Goal: Transaction & Acquisition: Purchase product/service

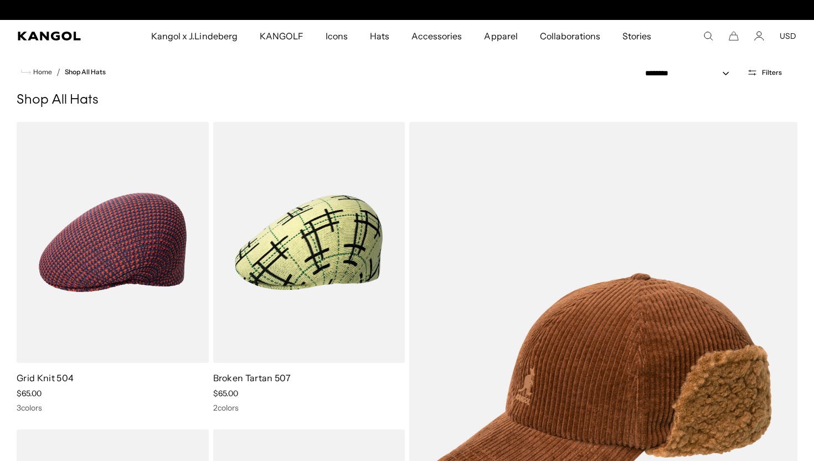
scroll to position [0, 228]
click at [705, 37] on use "Search here" at bounding box center [708, 36] width 8 height 8
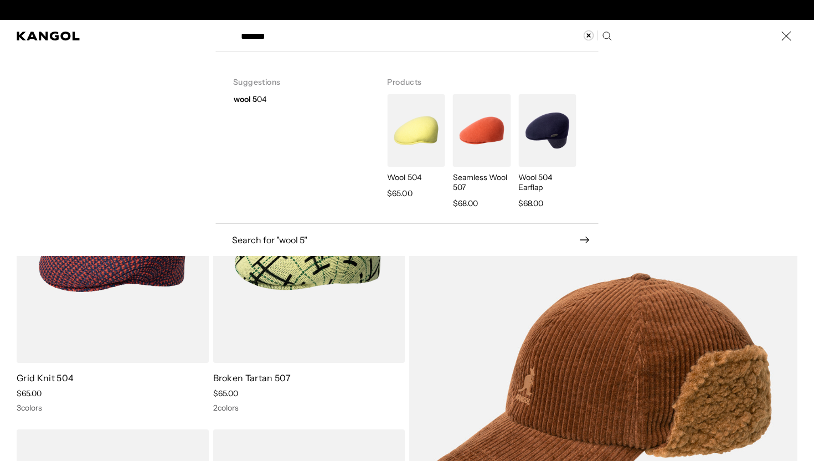
scroll to position [0, 0]
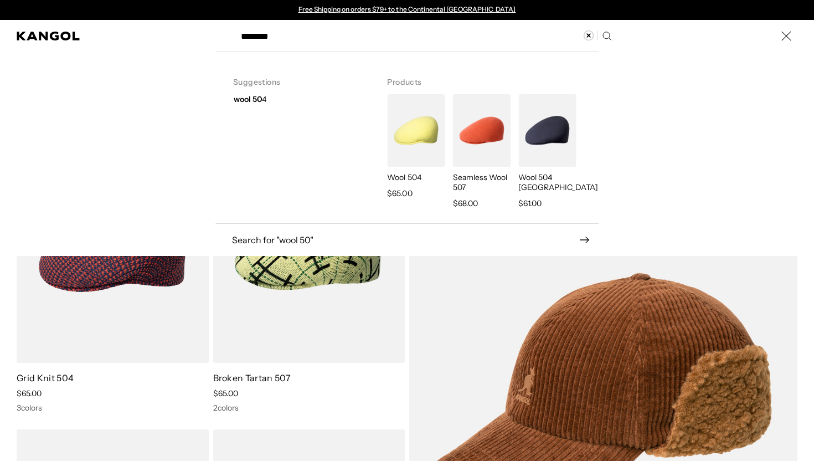
type input "********"
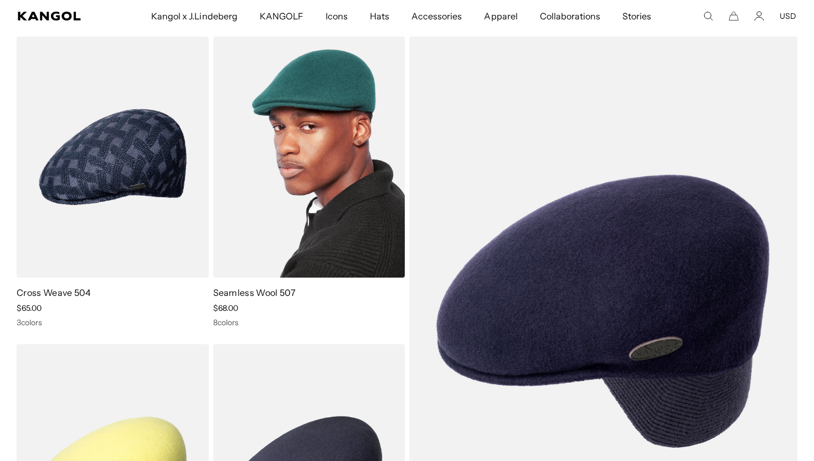
scroll to position [151, 0]
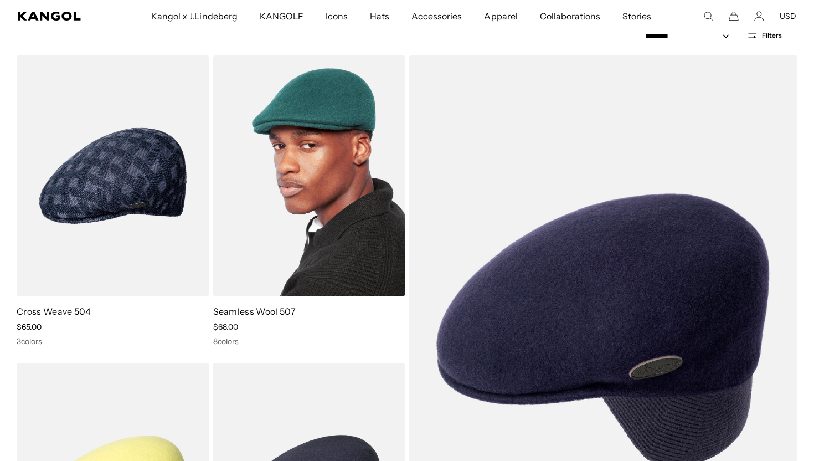
click at [244, 310] on link "Seamless Wool 507" at bounding box center [254, 311] width 82 height 11
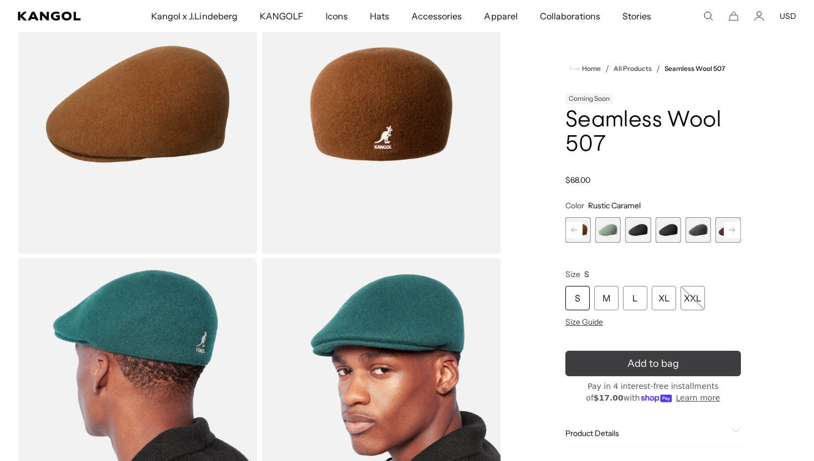
click at [621, 368] on button "Add to bag" at bounding box center [652, 362] width 175 height 25
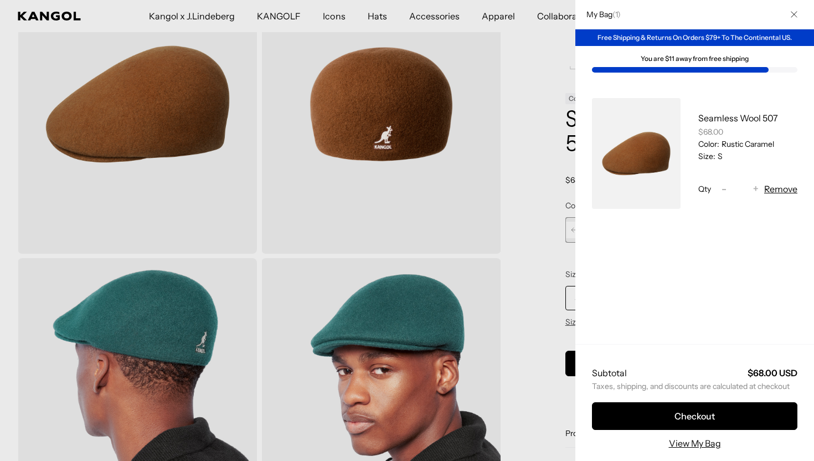
scroll to position [0, 228]
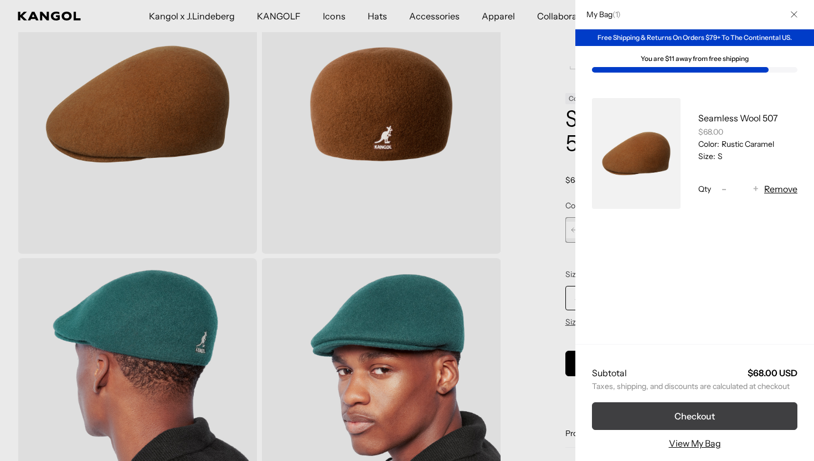
click at [692, 416] on button "Checkout" at bounding box center [694, 416] width 205 height 28
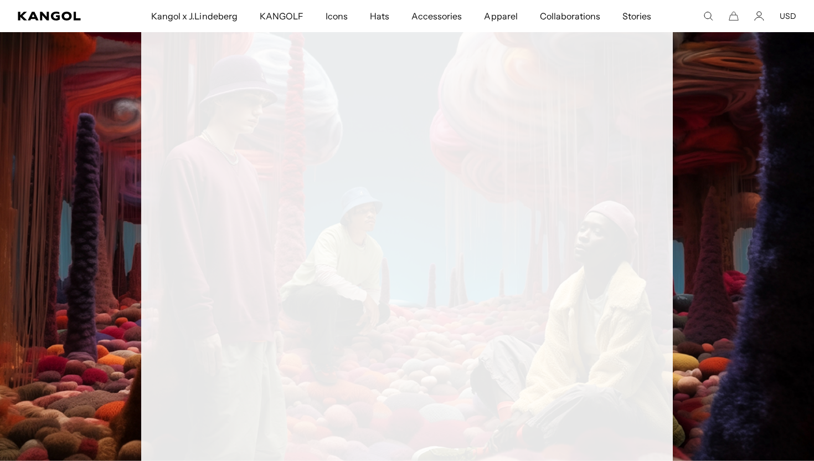
scroll to position [0, 228]
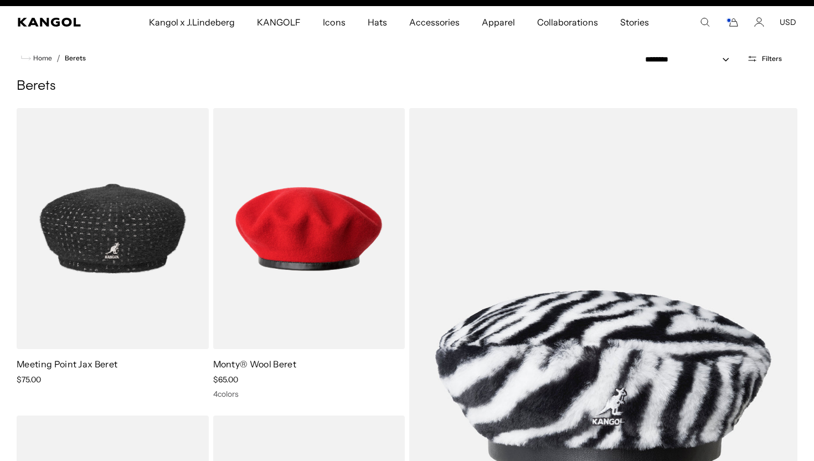
scroll to position [0, 228]
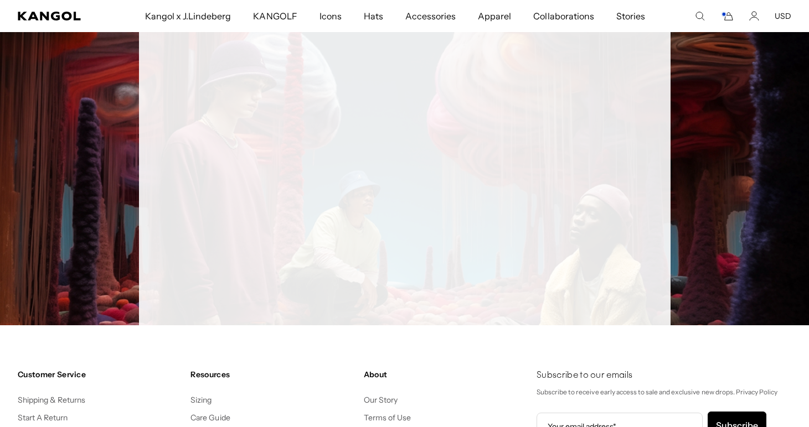
scroll to position [0, 228]
